Goal: Task Accomplishment & Management: Manage account settings

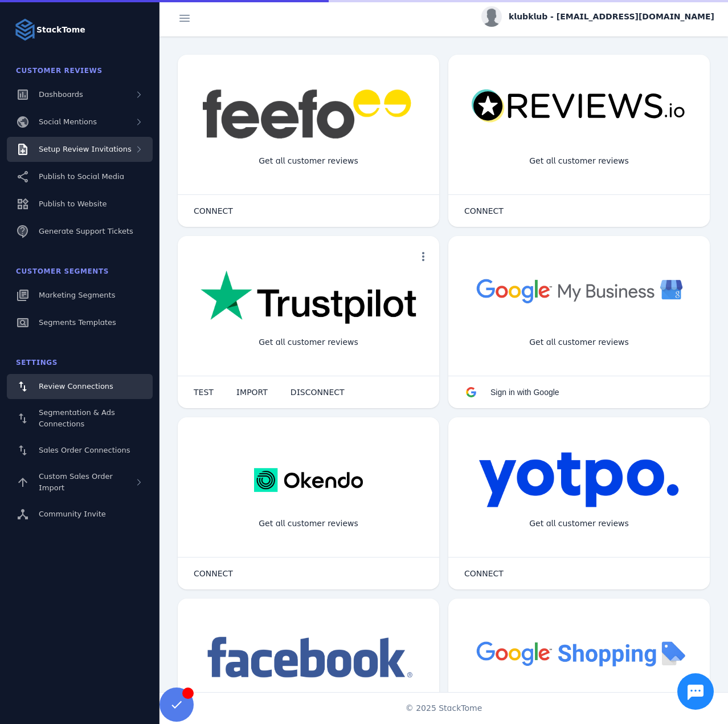
click at [92, 150] on span "Setup Review Invitations" at bounding box center [85, 149] width 93 height 9
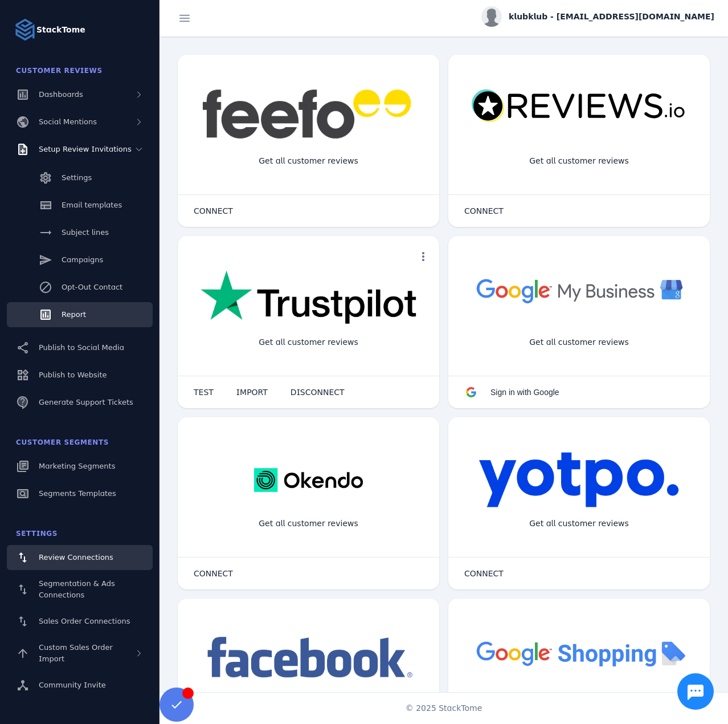
click at [65, 308] on link "Report" at bounding box center [80, 314] width 146 height 25
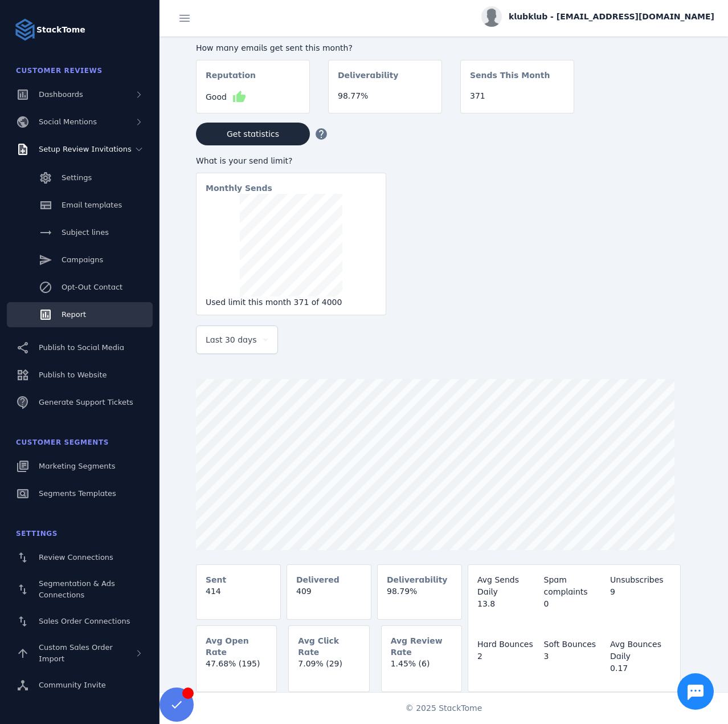
click at [231, 358] on div at bounding box center [237, 359] width 82 height 11
click at [230, 352] on div "Last 30 days" at bounding box center [237, 339] width 63 height 27
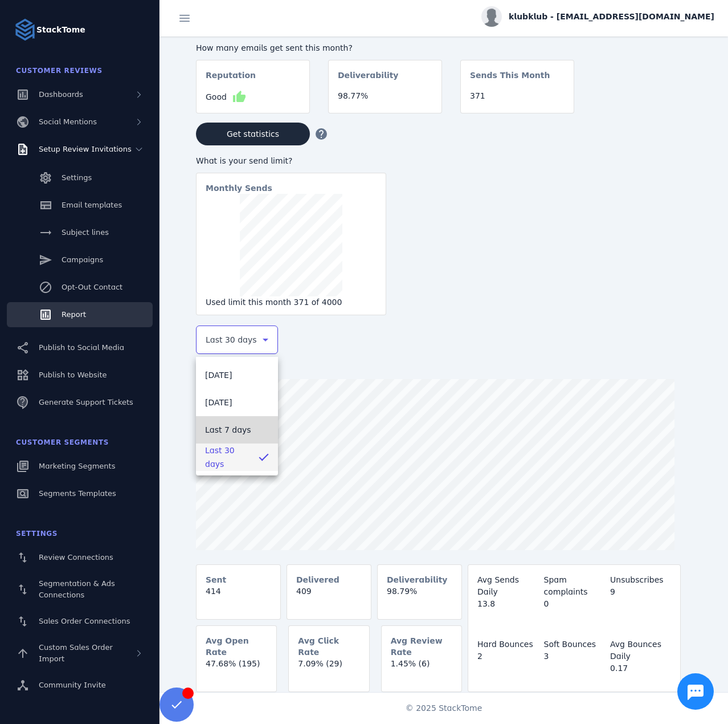
click at [226, 432] on span "Last 7 days" at bounding box center [228, 430] width 46 height 14
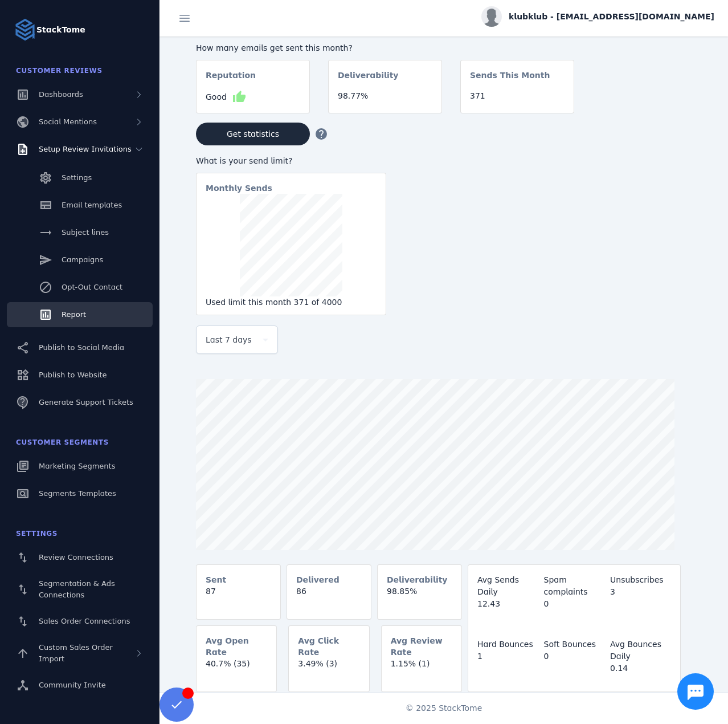
click at [637, 8] on div "klubklub - cs_klub@stacktome.com" at bounding box center [598, 16] width 233 height 21
click at [663, 117] on button "Sign out" at bounding box center [674, 109] width 82 height 27
